Goal: Find specific page/section: Find specific page/section

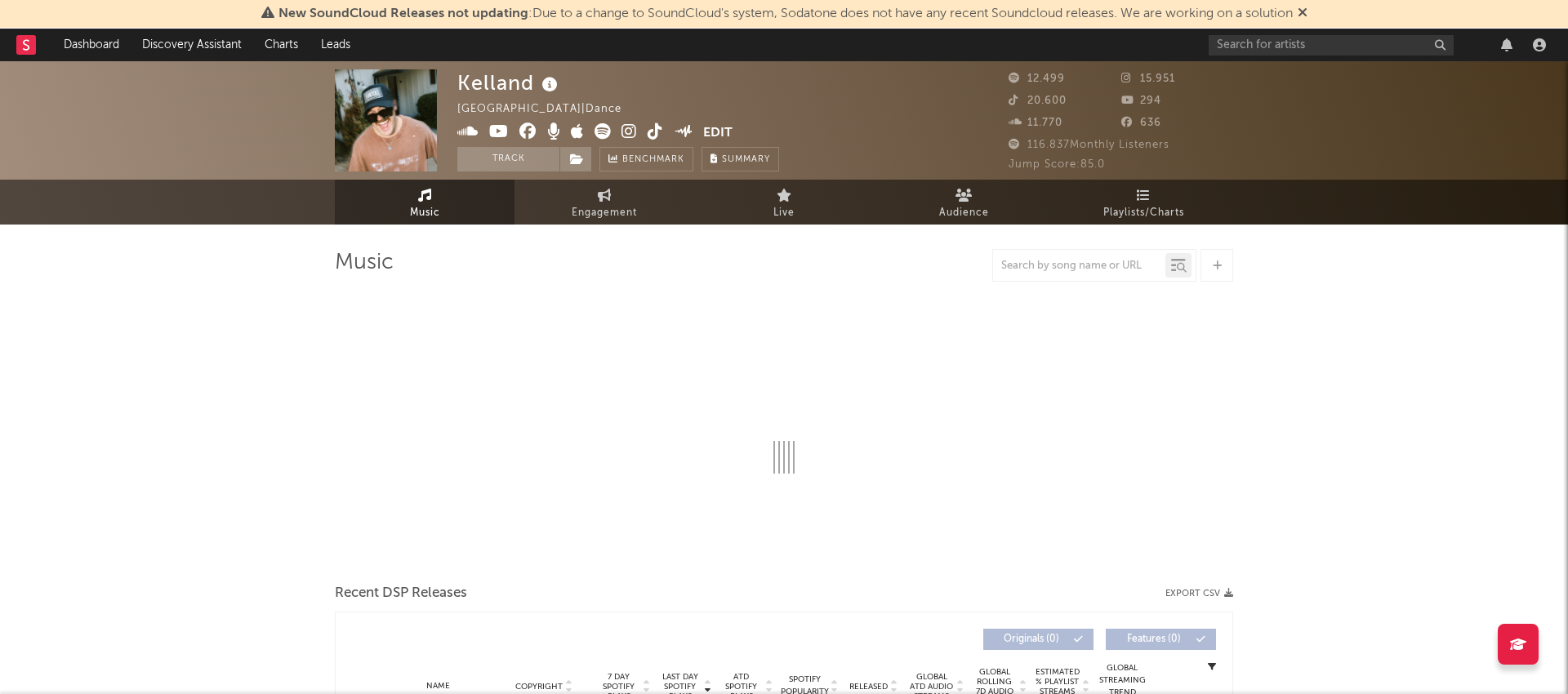
select select "6m"
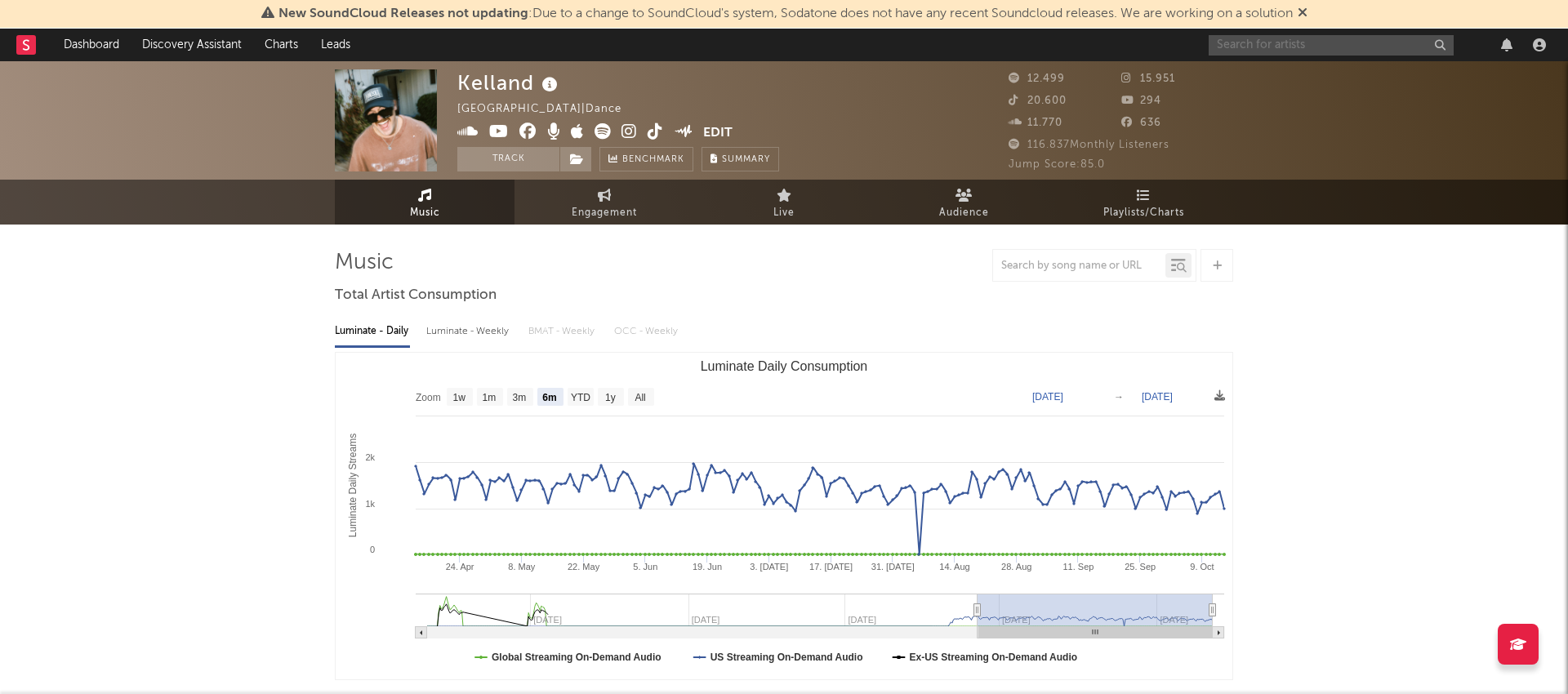
click at [1281, 42] on input "text" at bounding box center [1330, 45] width 244 height 21
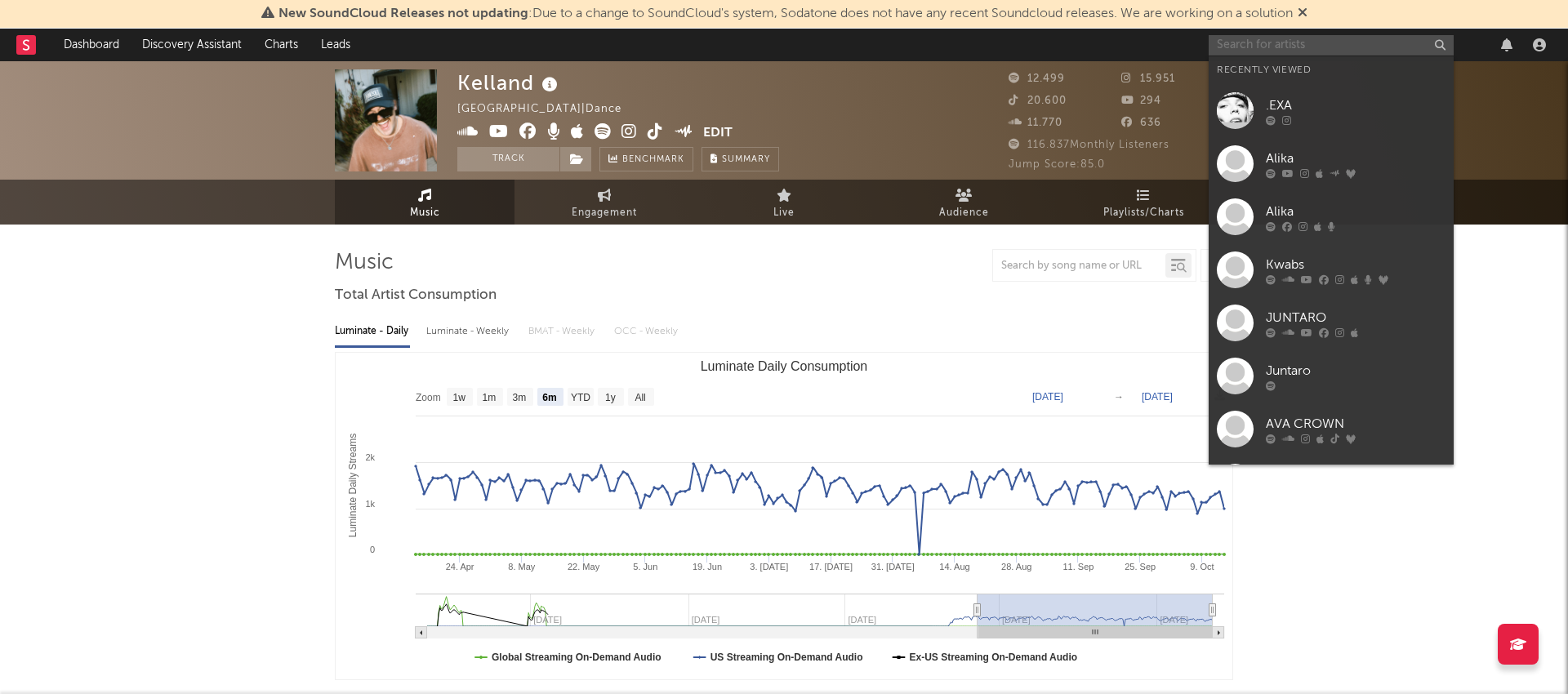
paste input "[PERSON_NAME]"
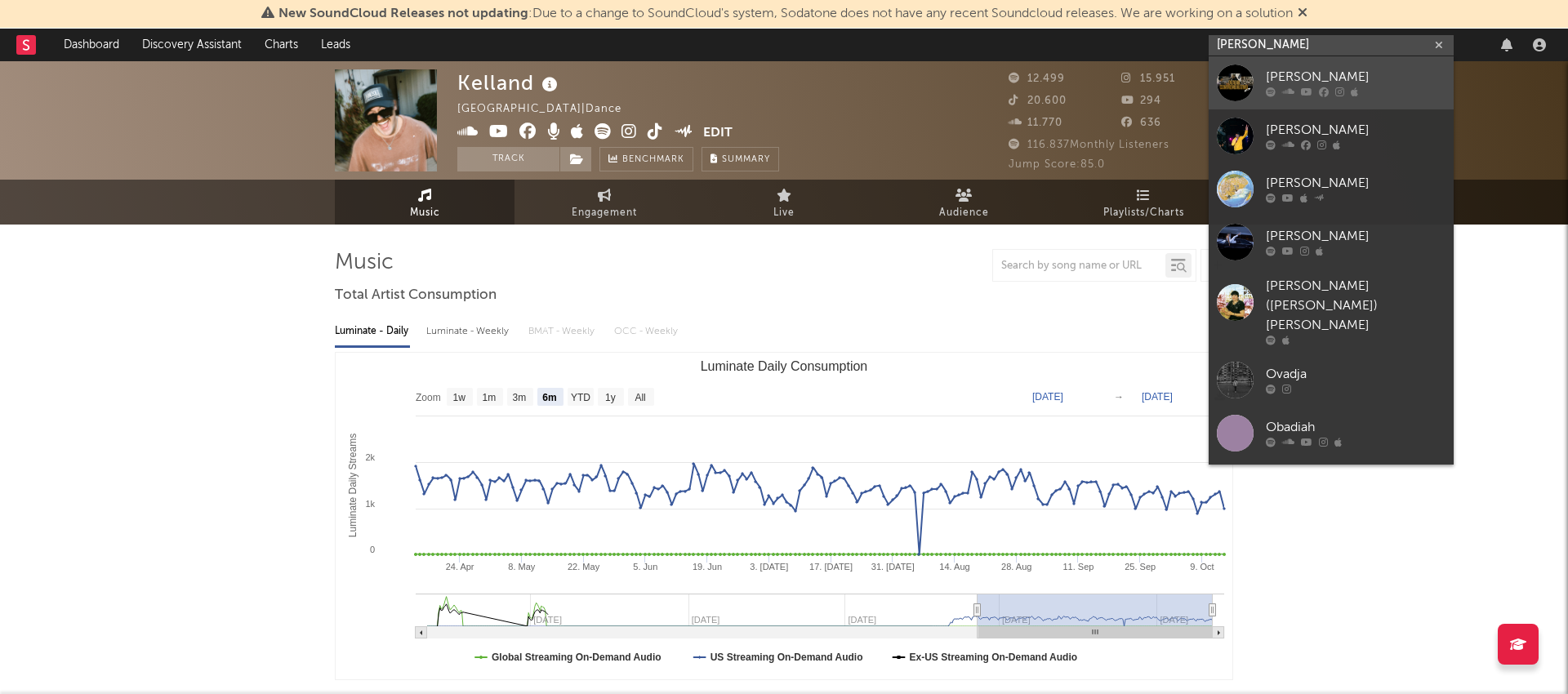
type input "[PERSON_NAME]"
click at [1248, 78] on div at bounding box center [1235, 82] width 37 height 37
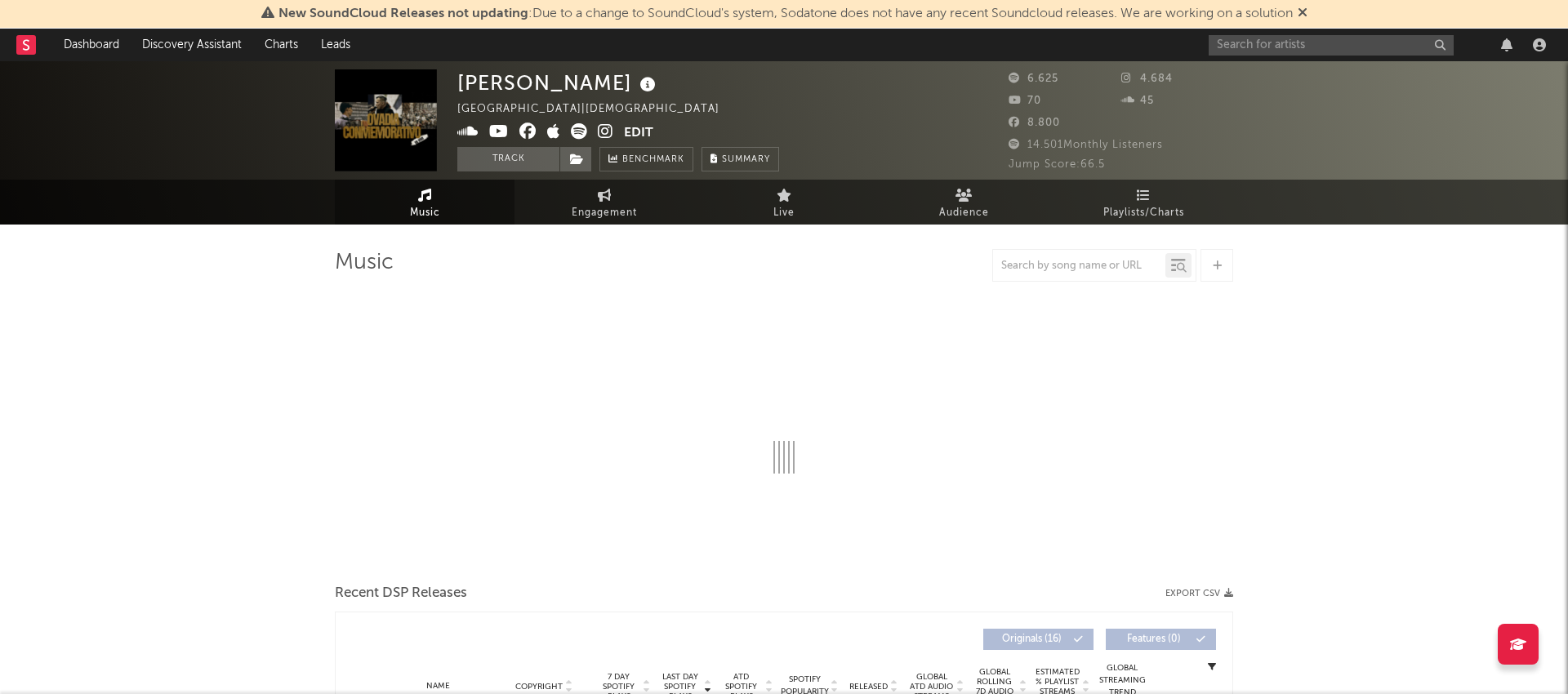
select select "1w"
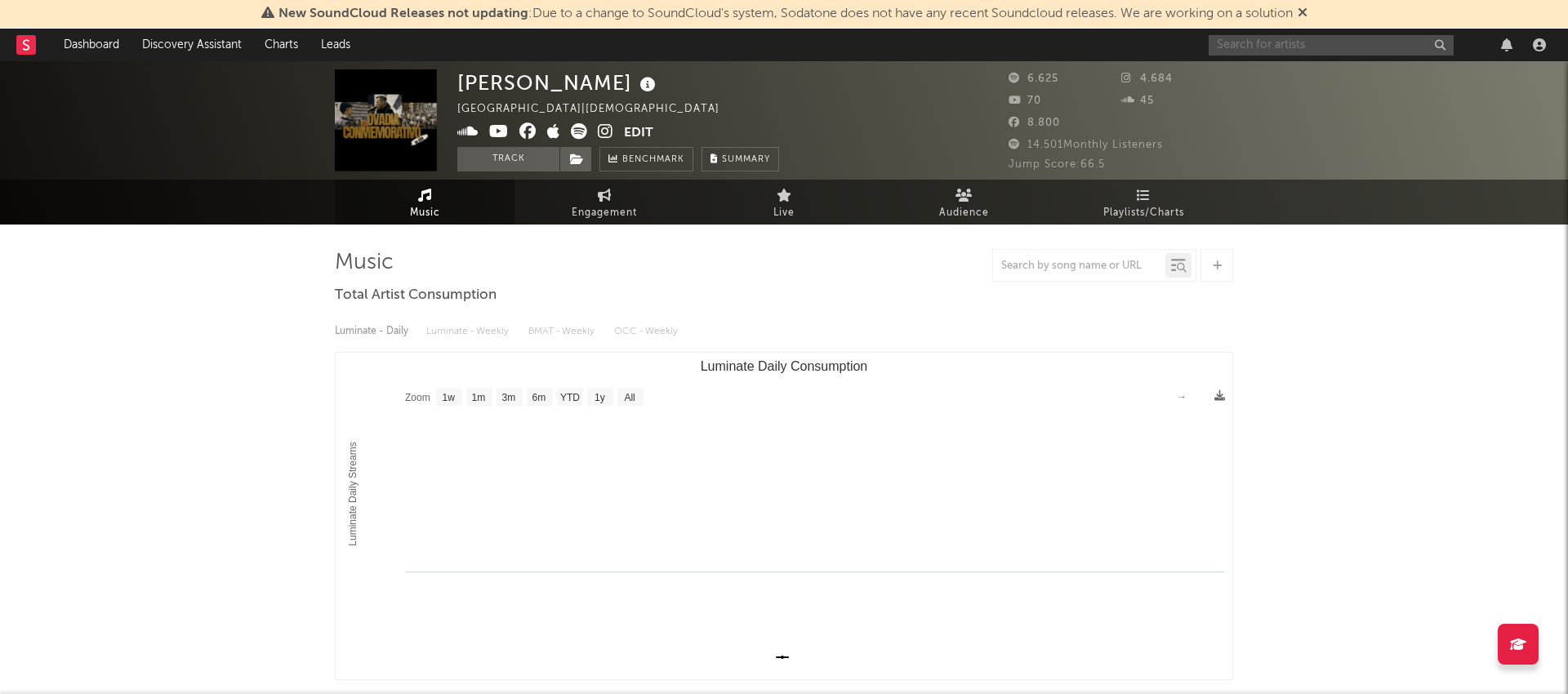
click at [1345, 54] on input "text" at bounding box center [1330, 45] width 244 height 21
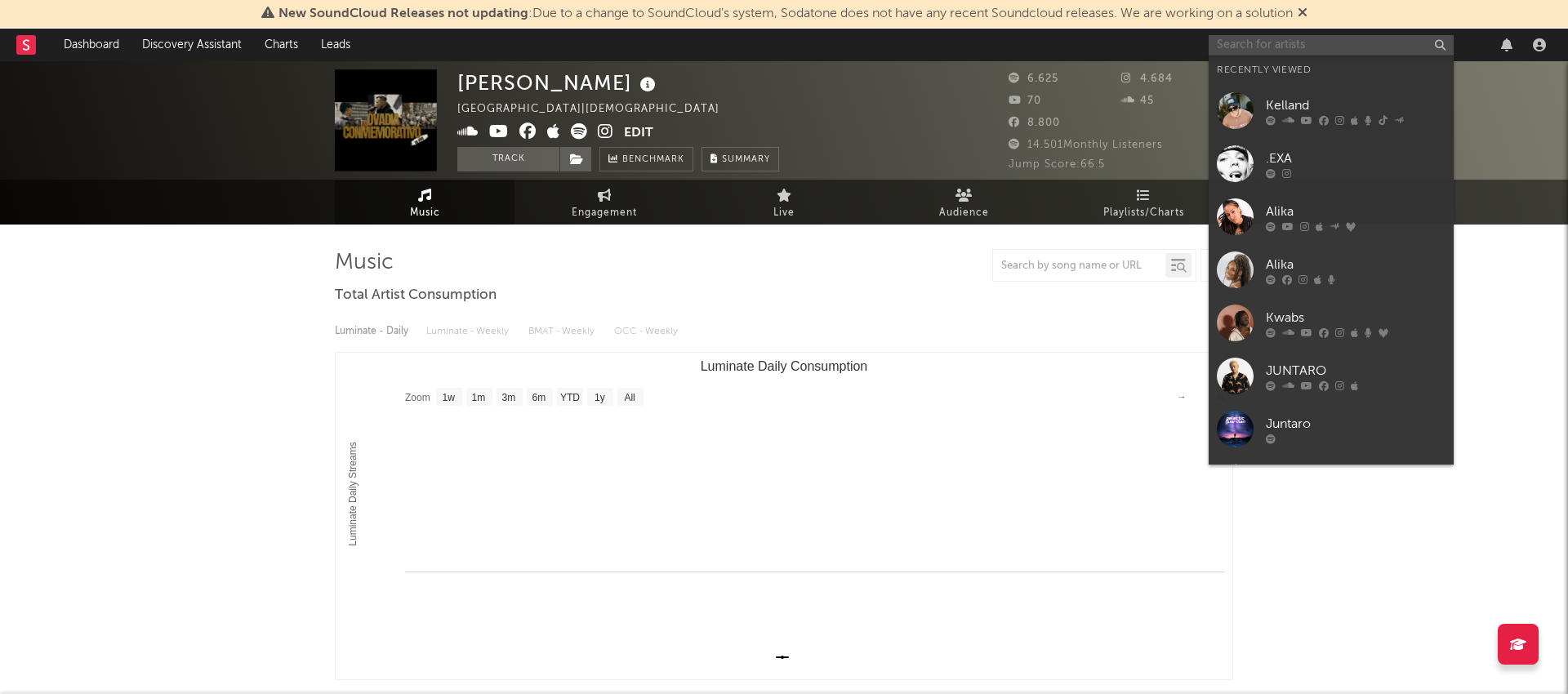
paste input "Oz [PERSON_NAME]"
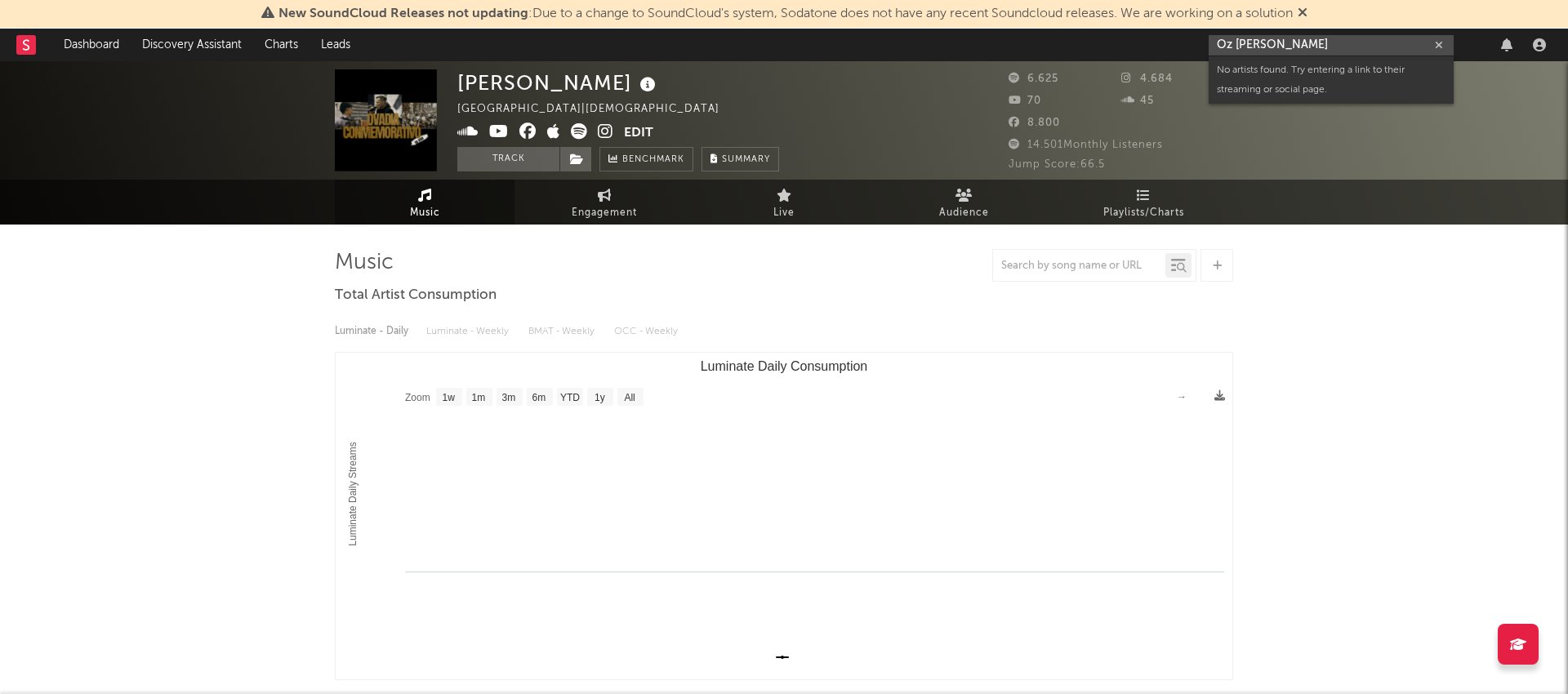
click at [1336, 45] on input "Oz [PERSON_NAME]" at bounding box center [1330, 45] width 244 height 21
type input "Oz [PERSON_NAME]"
